Goal: Task Accomplishment & Management: Use online tool/utility

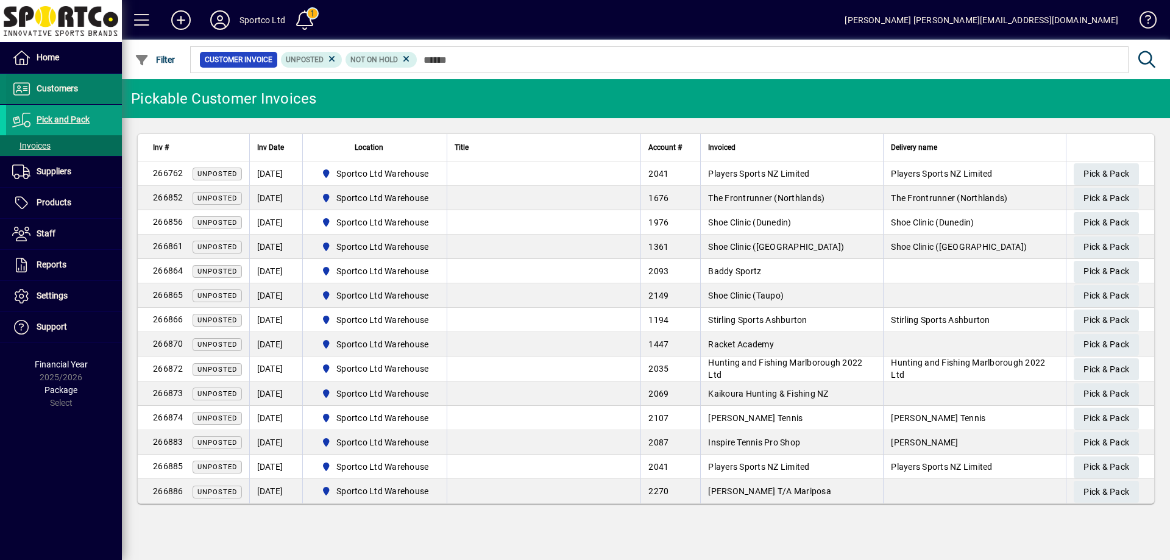
click at [55, 84] on span "Customers" at bounding box center [57, 89] width 41 height 10
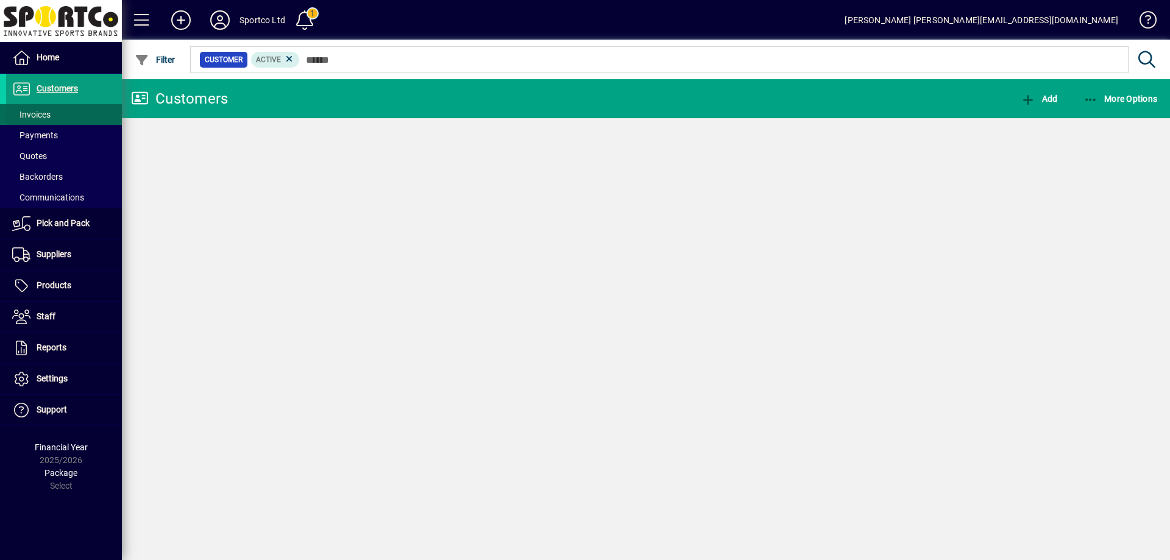
click at [40, 116] on span "Invoices" at bounding box center [31, 115] width 38 height 10
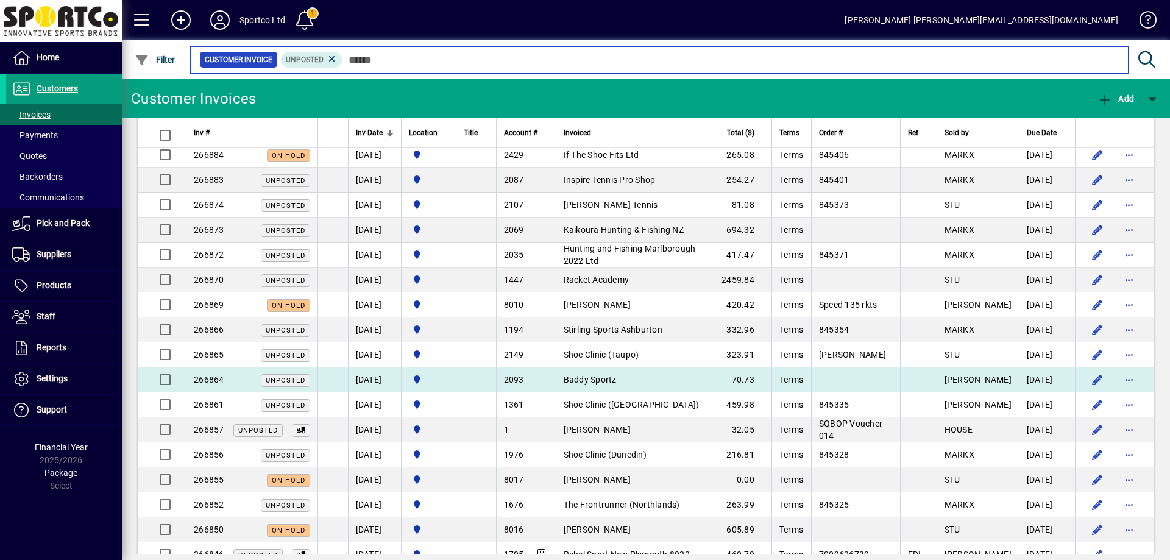
scroll to position [122, 0]
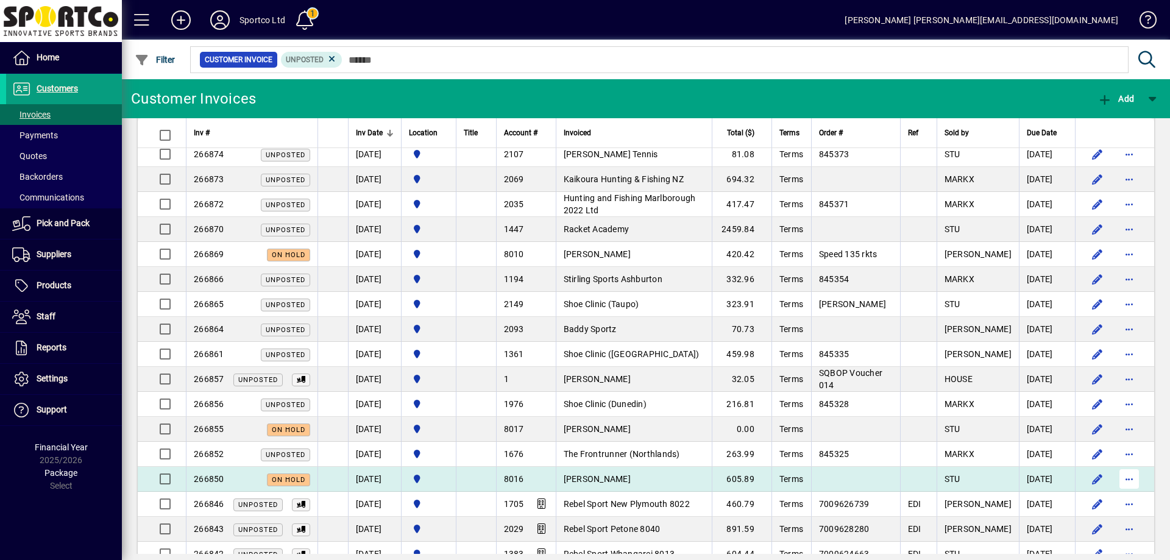
click at [1121, 478] on span "button" at bounding box center [1129, 479] width 29 height 29
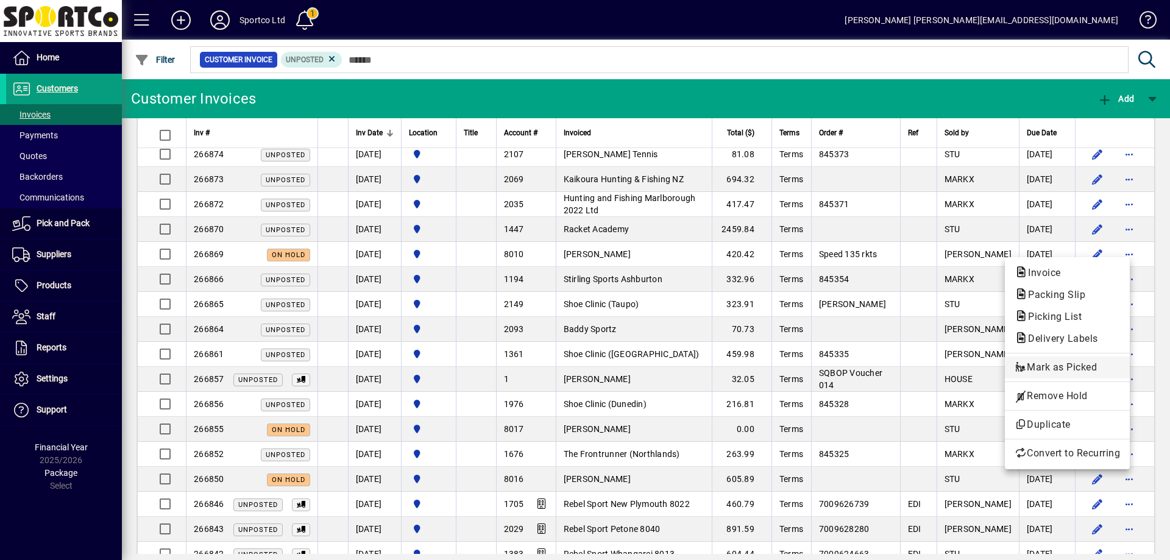
click at [1092, 371] on span "Mark as Picked" at bounding box center [1067, 367] width 105 height 15
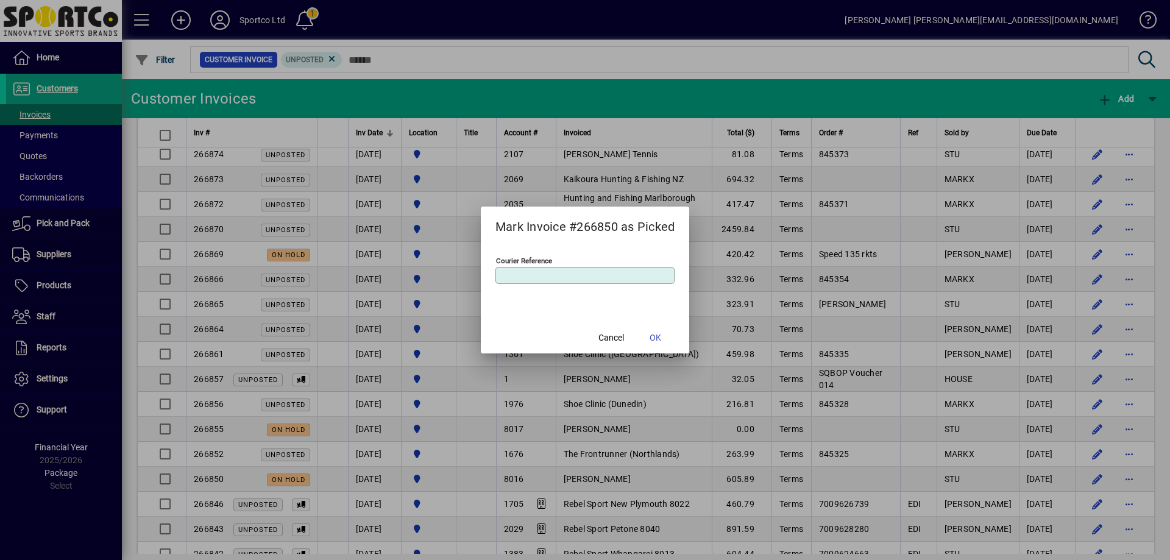
click at [577, 274] on input "Courier Reference" at bounding box center [587, 276] width 176 height 10
type input "****"
click at [657, 341] on span "OK" at bounding box center [656, 338] width 12 height 13
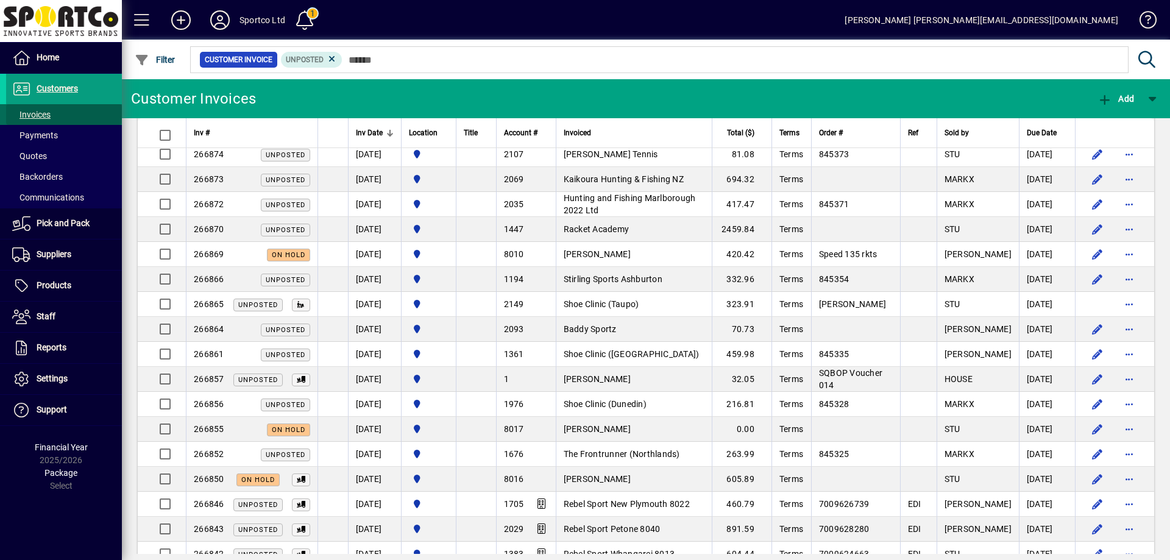
click at [34, 115] on span "Invoices" at bounding box center [31, 115] width 38 height 10
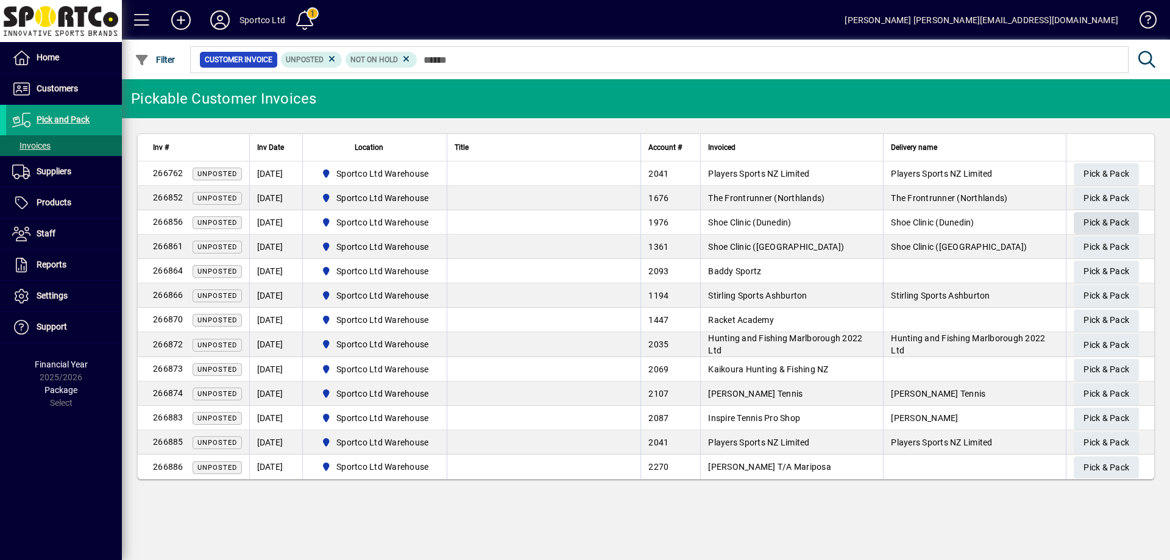
click at [1117, 216] on span "Pick & Pack" at bounding box center [1107, 223] width 46 height 20
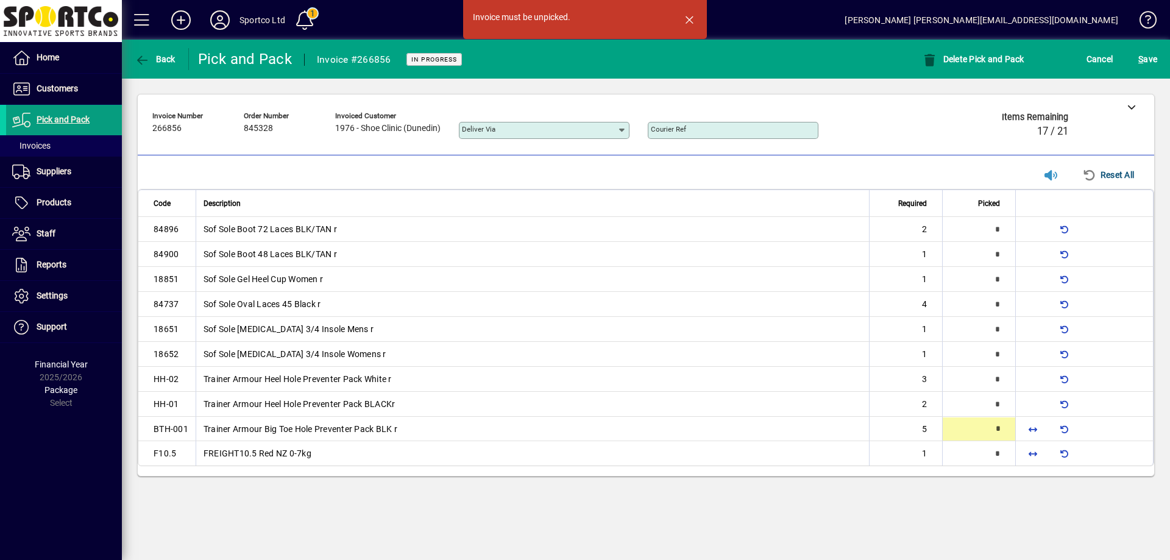
type input "*"
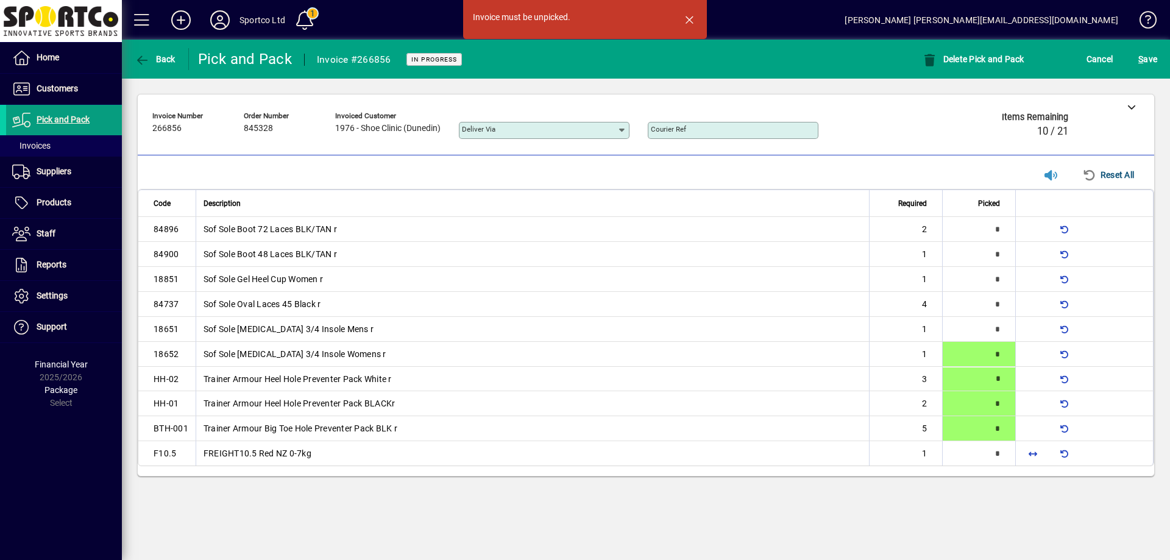
type input "*"
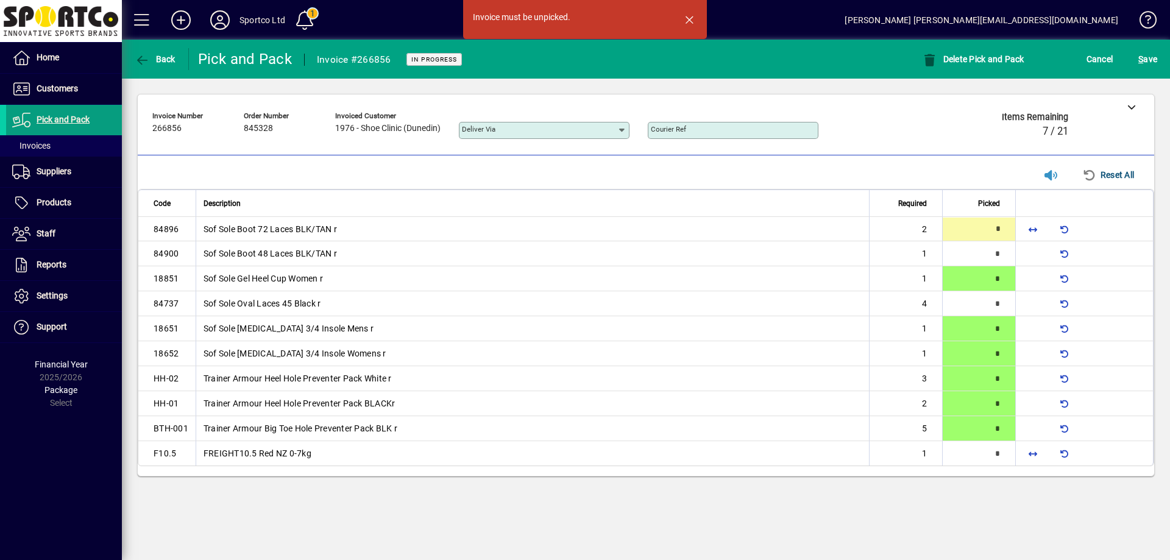
type input "*"
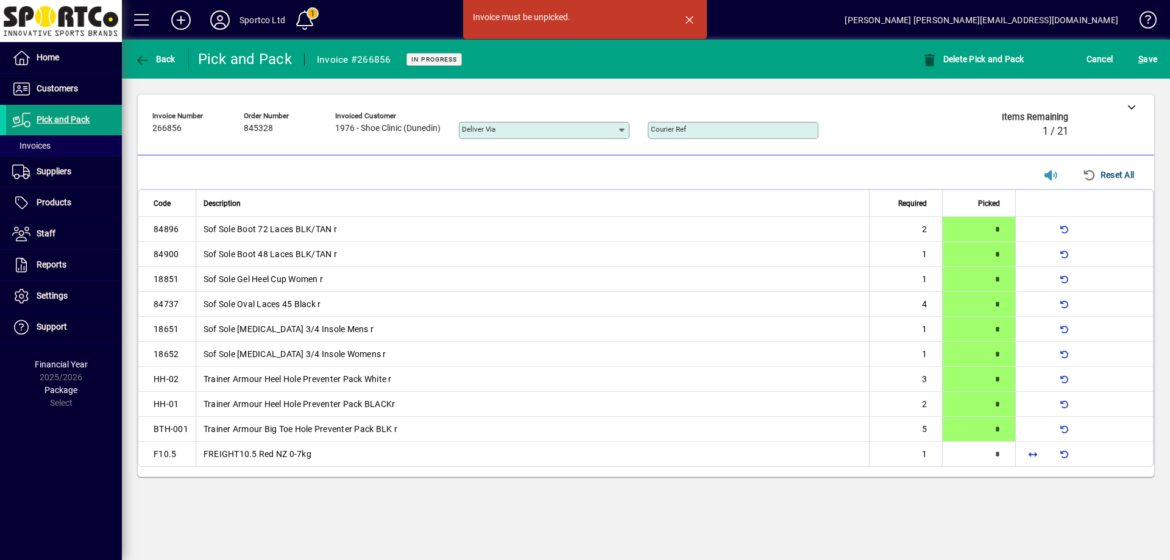
drag, startPoint x: 799, startPoint y: 385, endPoint x: 992, endPoint y: 529, distance: 240.9
click at [802, 388] on td "Trainer Armour Heel Hole Preventer Pack White r" at bounding box center [533, 379] width 674 height 25
click at [694, 21] on span "button" at bounding box center [689, 19] width 29 height 29
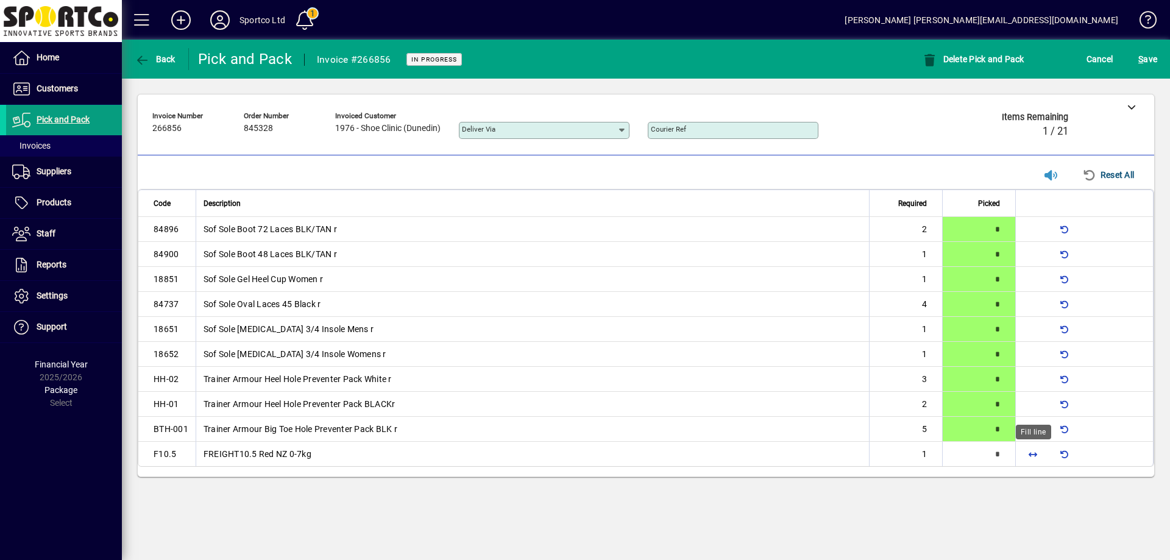
click at [1035, 452] on span "button" at bounding box center [1033, 454] width 29 height 29
type input "*"
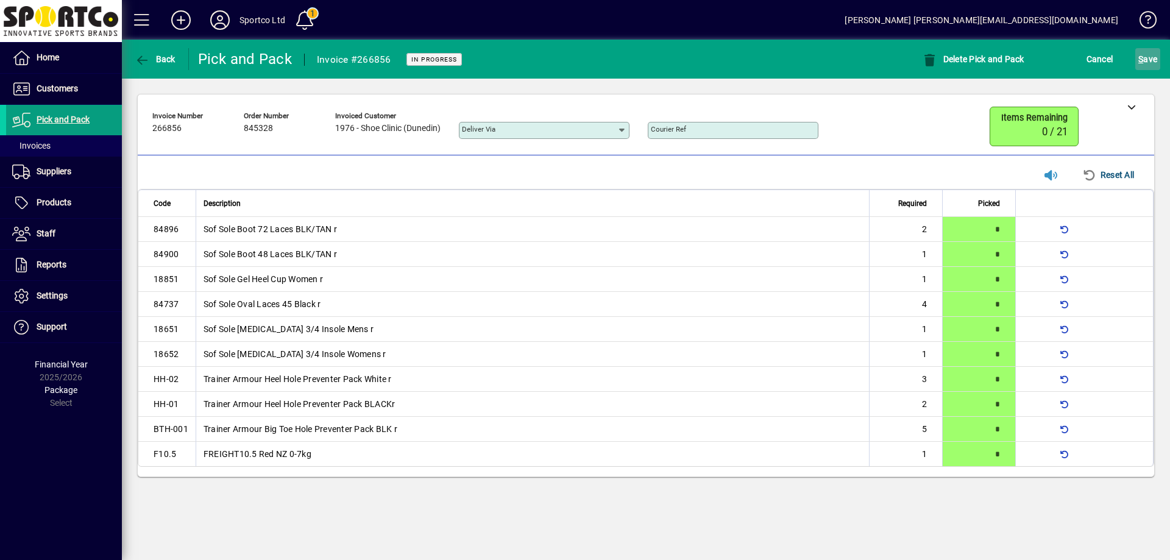
click at [1158, 59] on button "S ave" at bounding box center [1148, 59] width 25 height 22
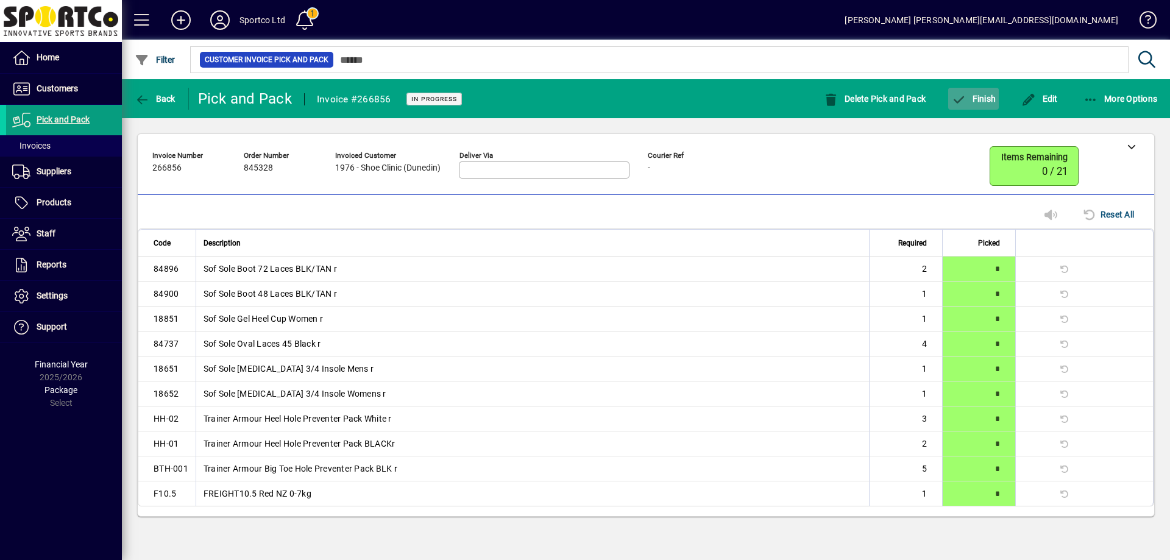
click at [980, 94] on span "Finish" at bounding box center [974, 99] width 45 height 10
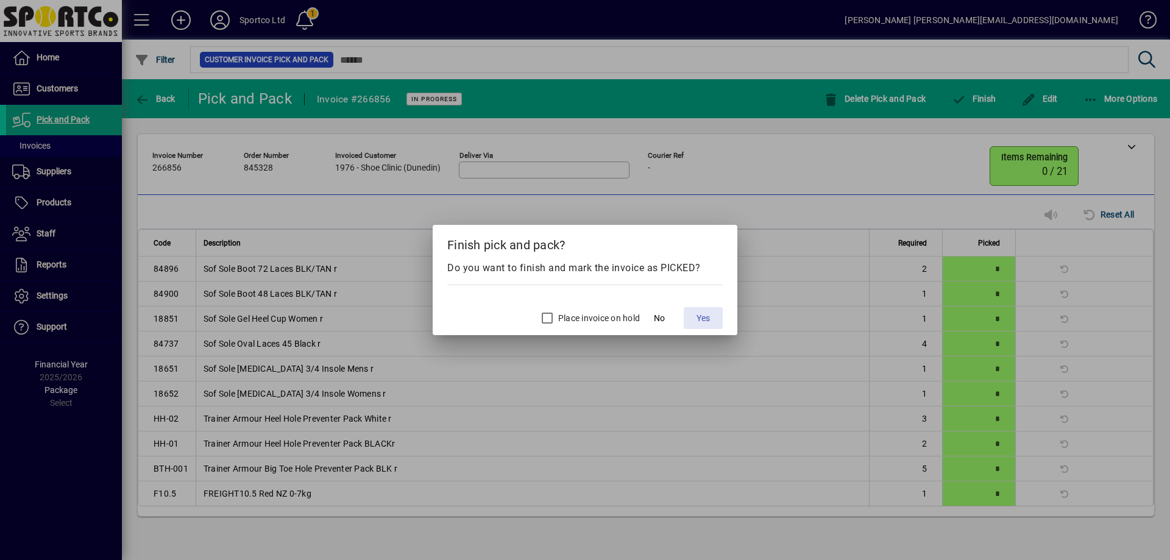
click at [702, 315] on span "Yes" at bounding box center [703, 318] width 13 height 13
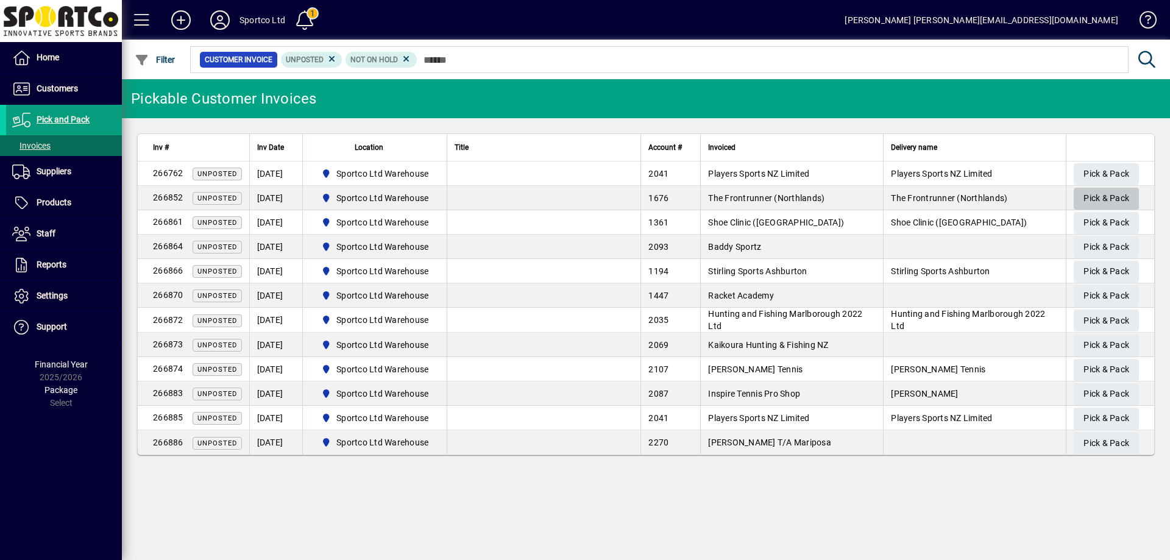
click at [1120, 201] on span "Pick & Pack" at bounding box center [1107, 198] width 46 height 20
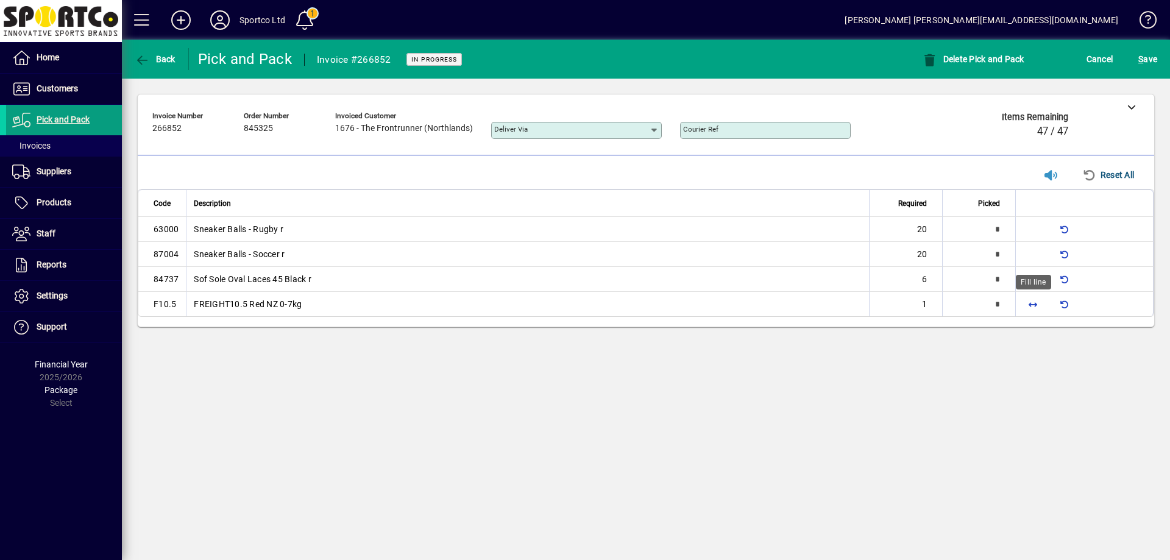
click at [1036, 304] on span "button" at bounding box center [1033, 304] width 29 height 29
type input "*"
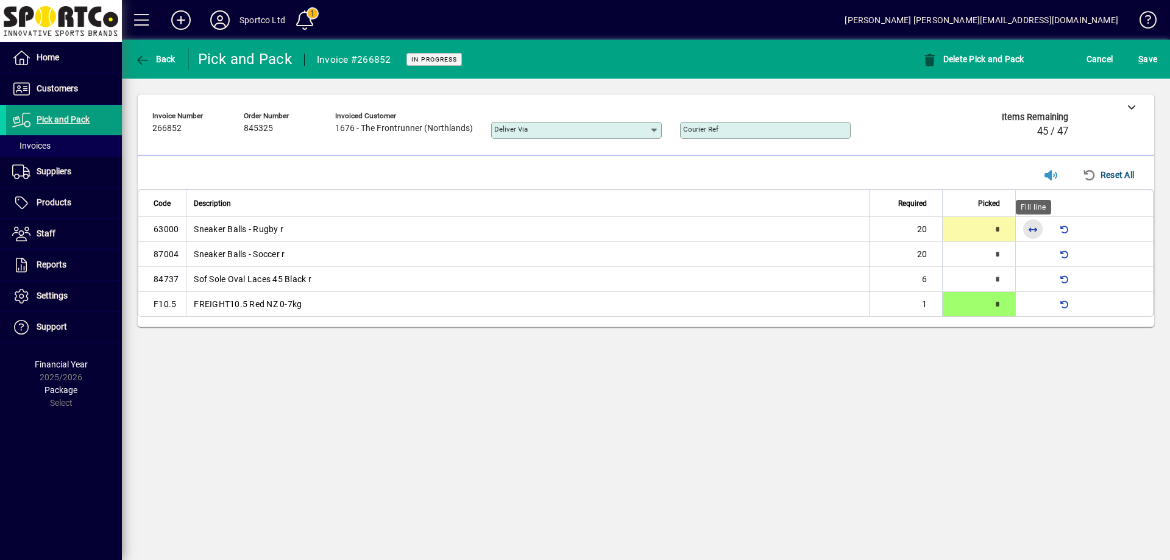
click at [1033, 226] on span "button" at bounding box center [1033, 229] width 29 height 29
type input "**"
click at [1037, 257] on span "button" at bounding box center [1033, 254] width 29 height 29
type input "**"
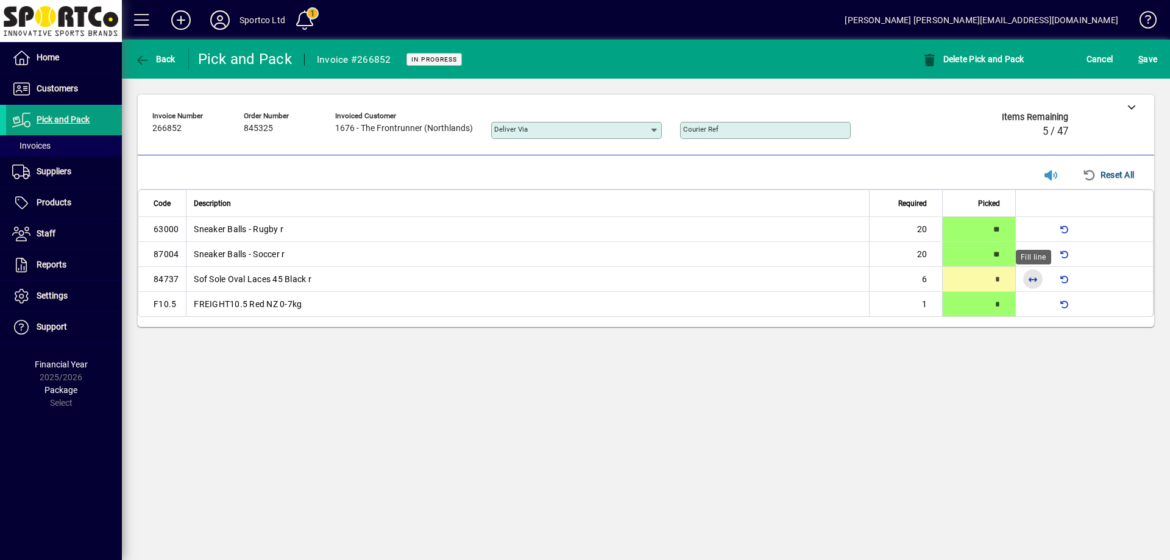
click at [1030, 276] on span "button" at bounding box center [1033, 279] width 29 height 29
type input "*"
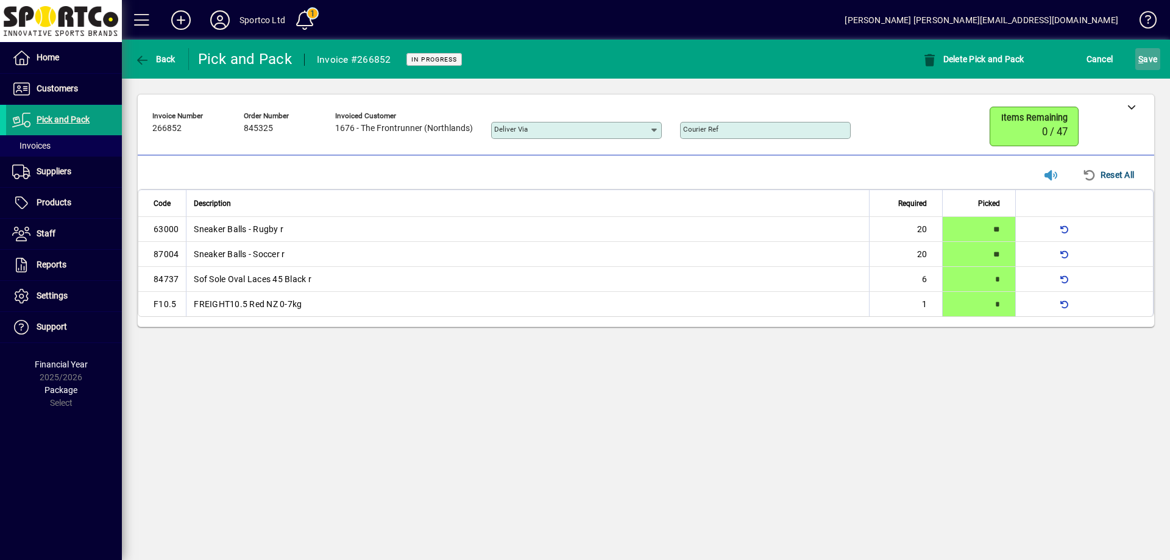
click at [1141, 52] on span "S ave" at bounding box center [1148, 59] width 19 height 20
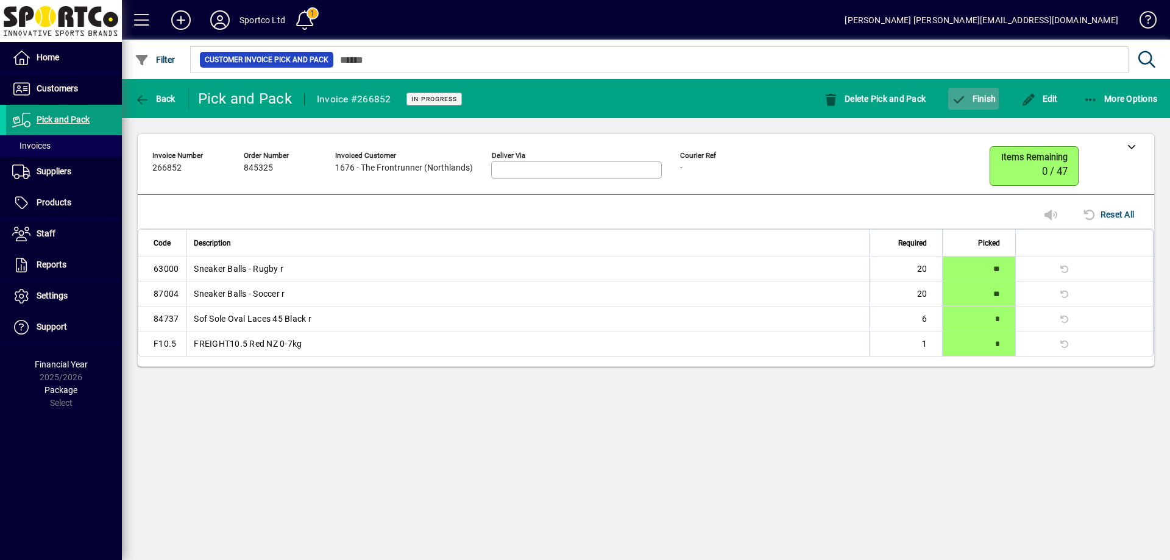
click at [986, 102] on span "Finish" at bounding box center [974, 99] width 45 height 10
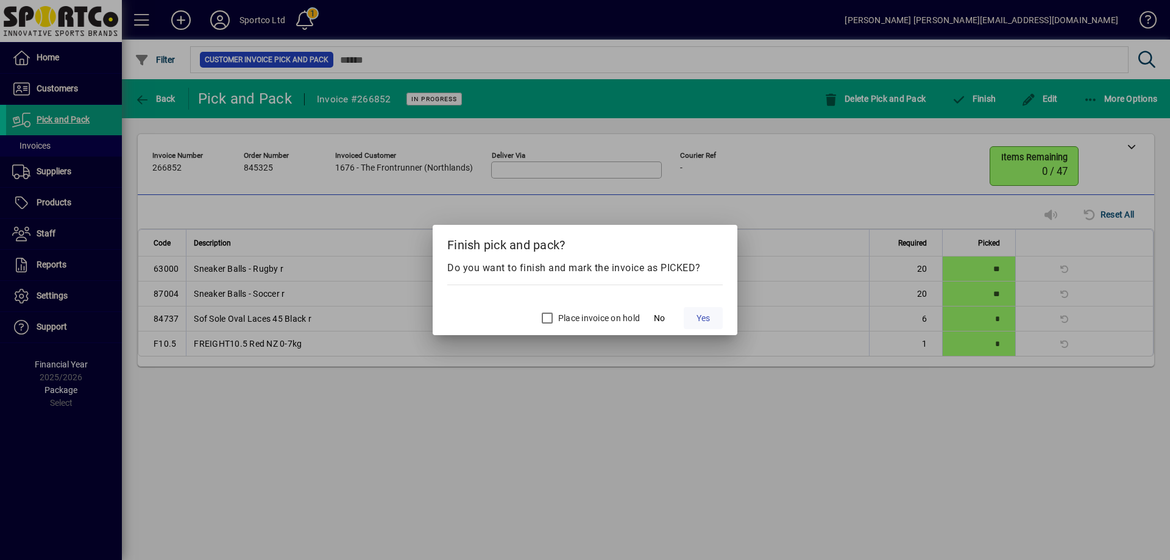
click at [708, 319] on span "Yes" at bounding box center [703, 318] width 13 height 13
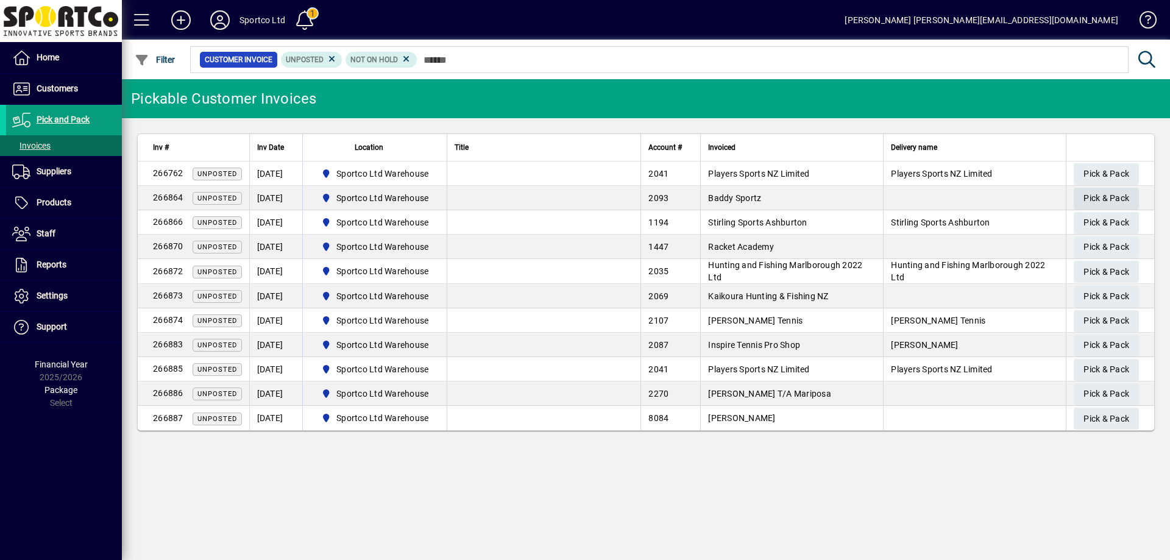
click at [1117, 191] on span "Pick & Pack" at bounding box center [1107, 198] width 46 height 20
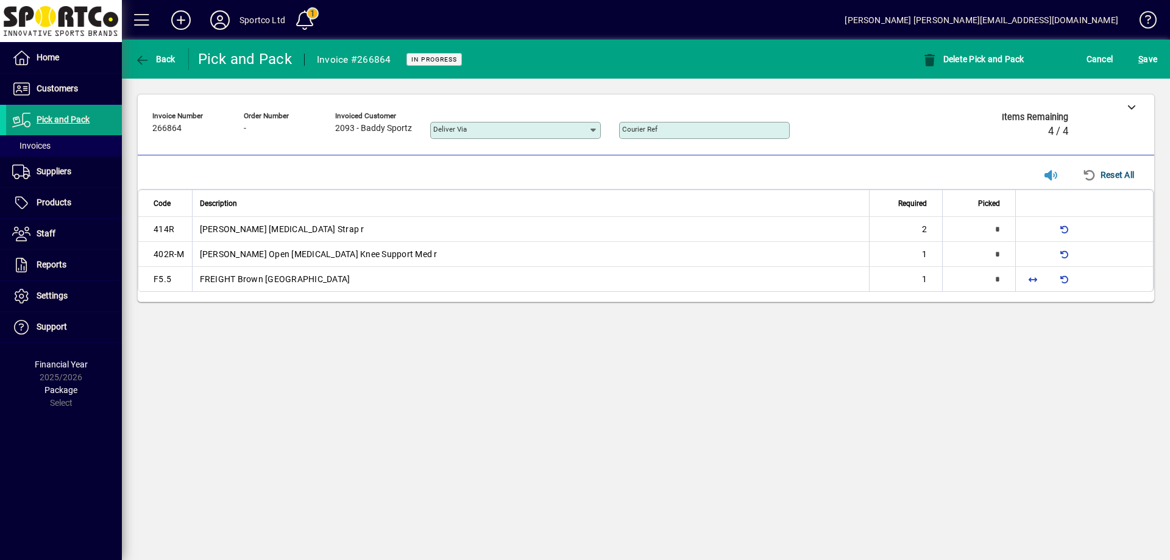
type input "*"
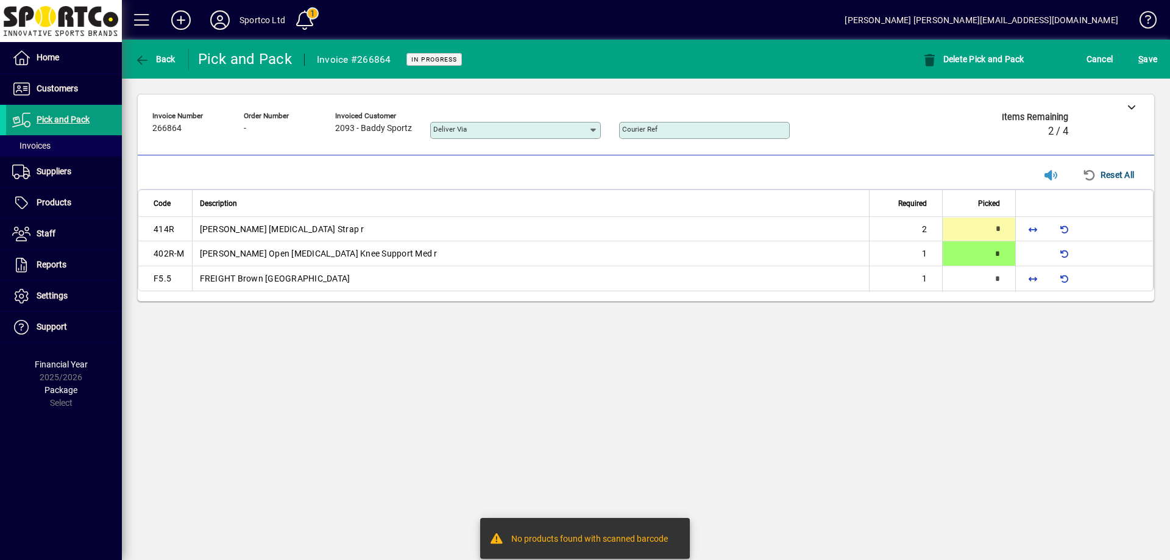
type input "*"
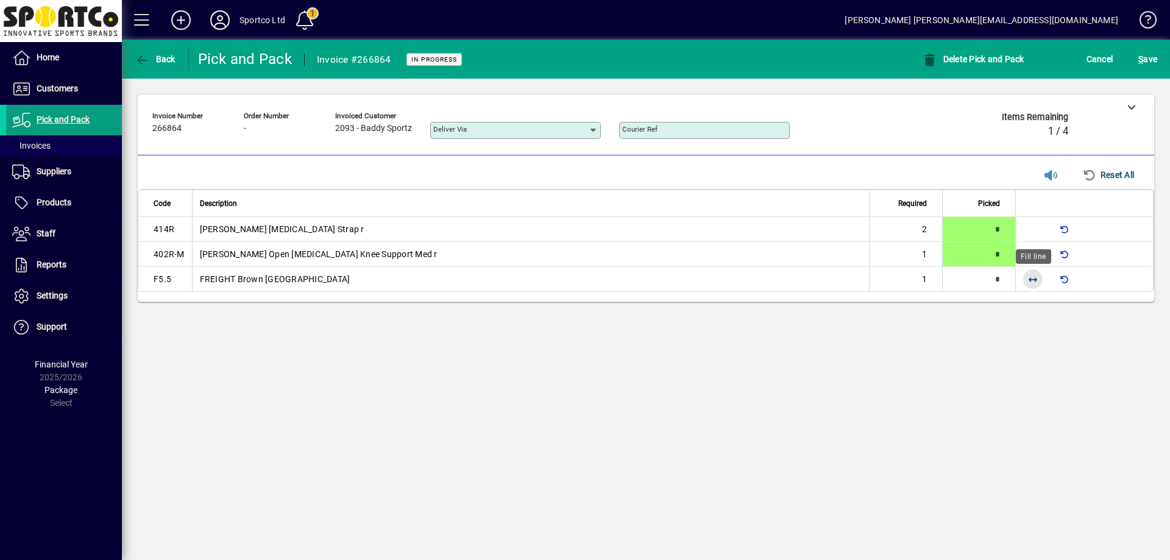
click at [1030, 271] on span "button" at bounding box center [1033, 279] width 29 height 29
type input "*"
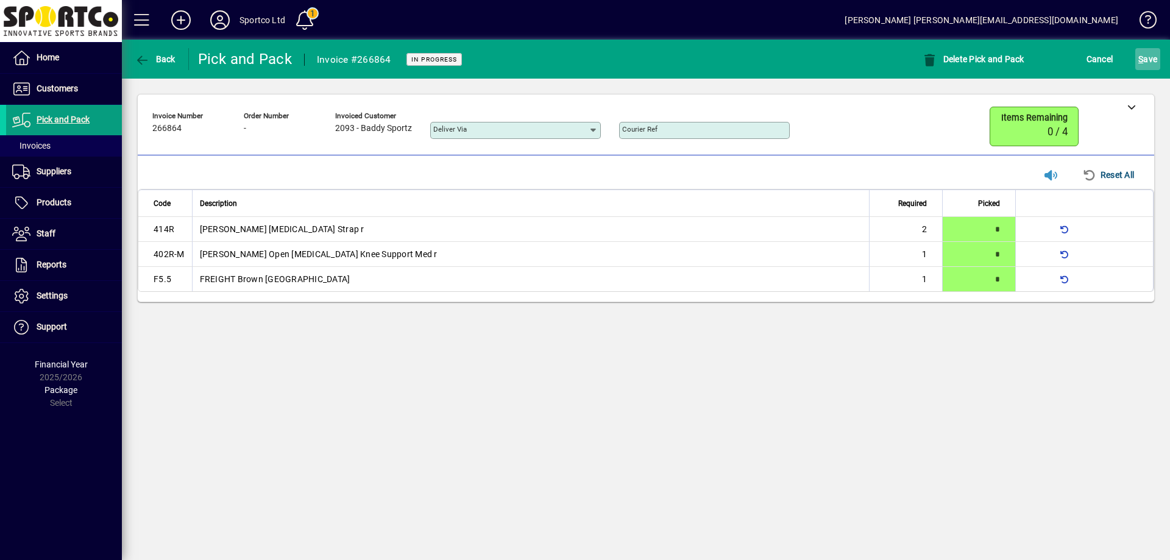
click at [1153, 60] on span "S ave" at bounding box center [1148, 59] width 19 height 20
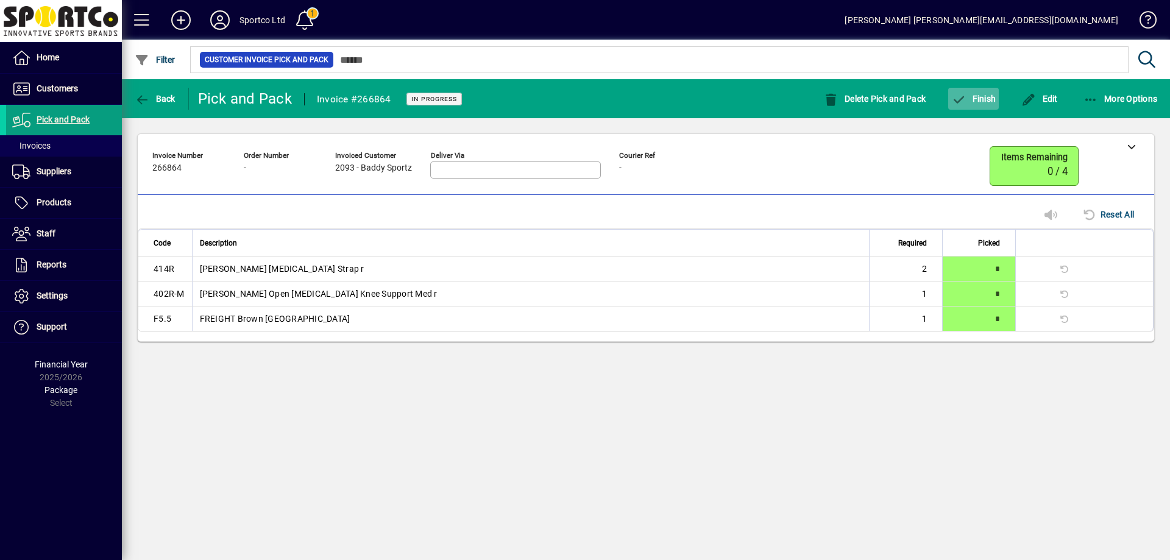
click at [977, 94] on span "Finish" at bounding box center [974, 99] width 45 height 10
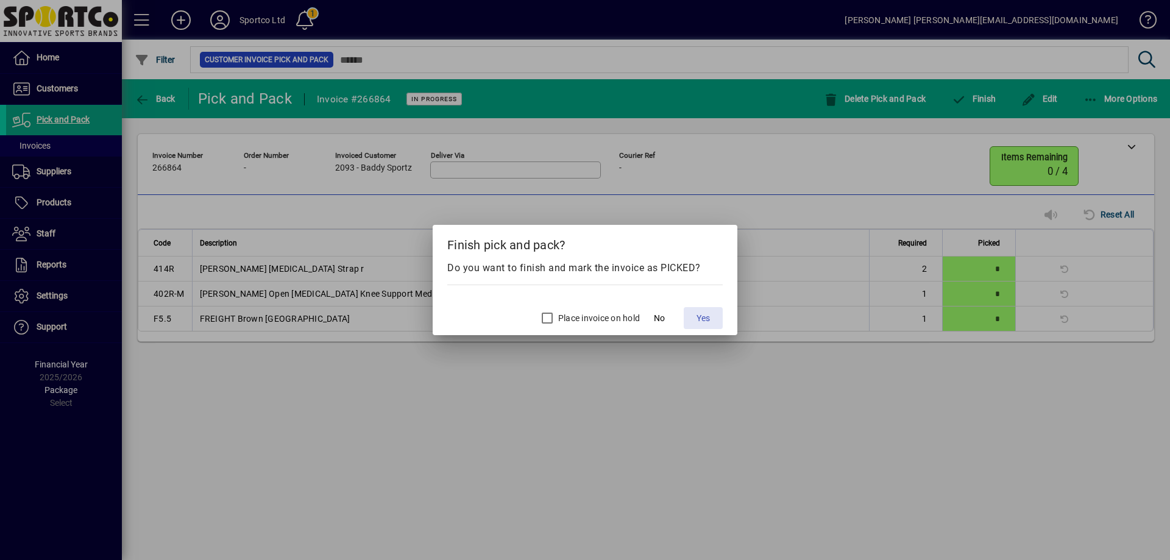
click at [705, 316] on span "Yes" at bounding box center [703, 318] width 13 height 13
